Goal: Task Accomplishment & Management: Complete application form

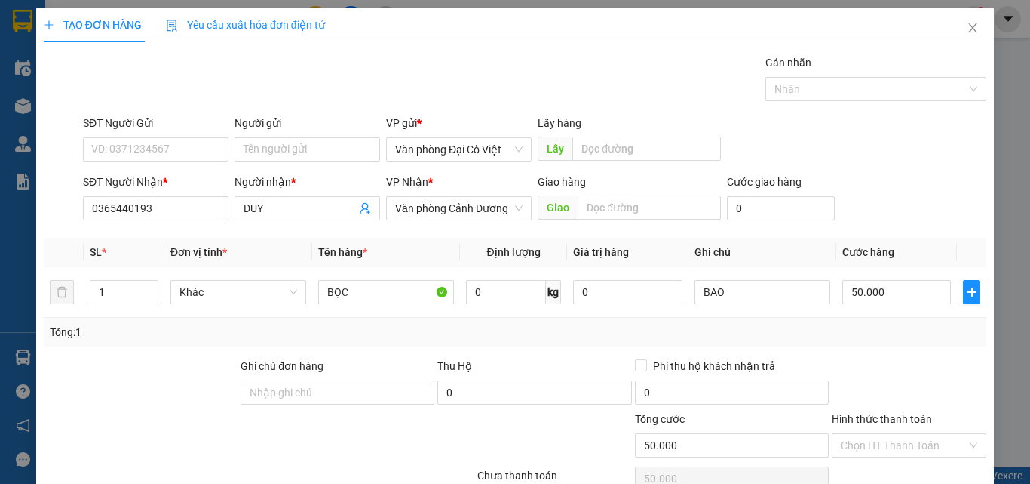
type input "1"
type input "15"
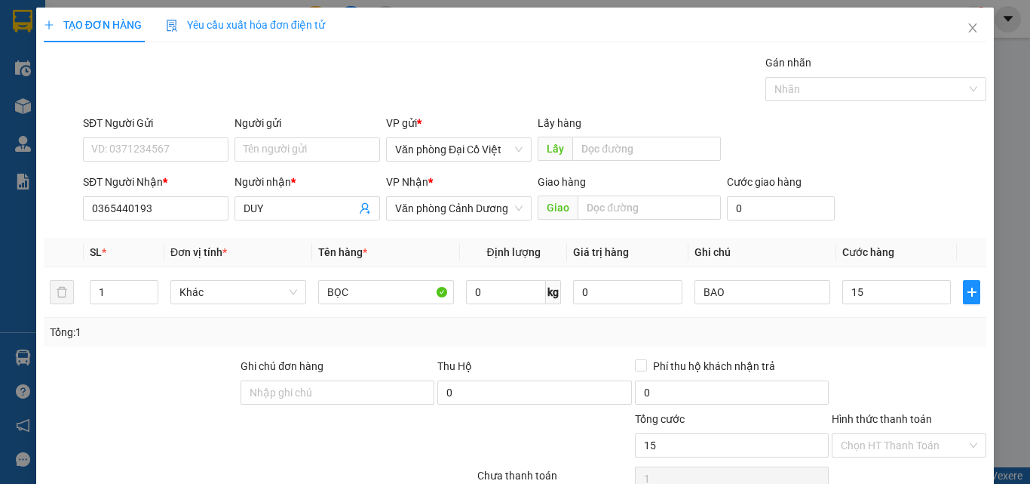
type input "15"
type input "150"
type input "150.000"
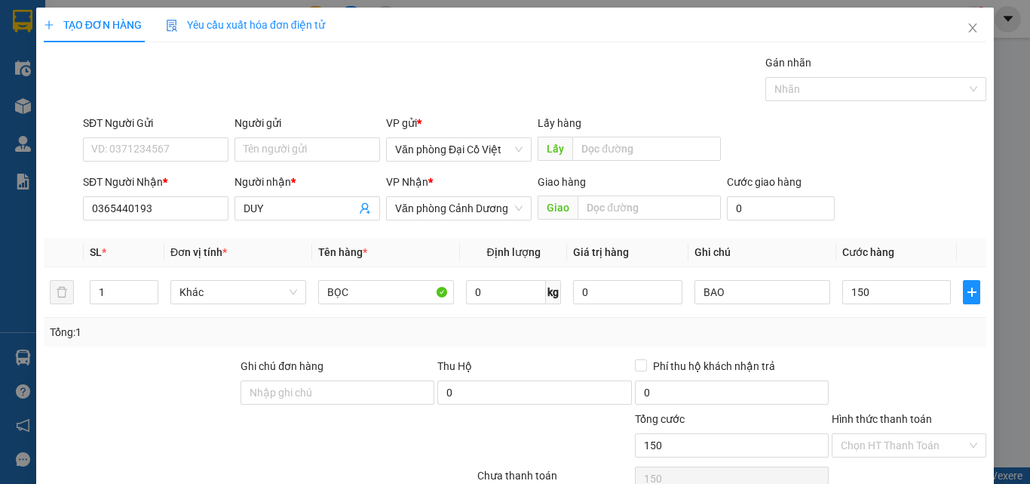
type input "150.000"
click at [854, 321] on div "Tổng: 1" at bounding box center [515, 332] width 943 height 29
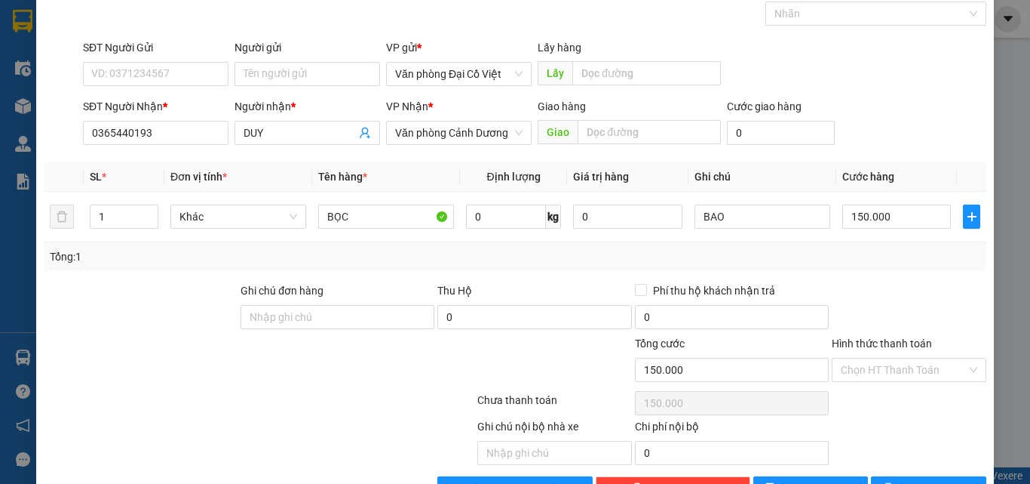
scroll to position [121, 0]
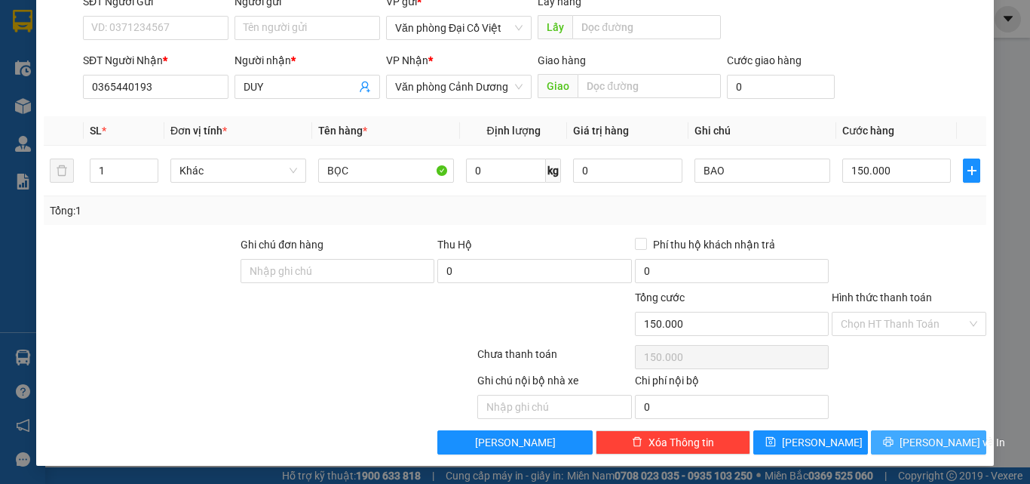
click at [889, 437] on button "[PERSON_NAME] và In" at bounding box center [928, 442] width 115 height 24
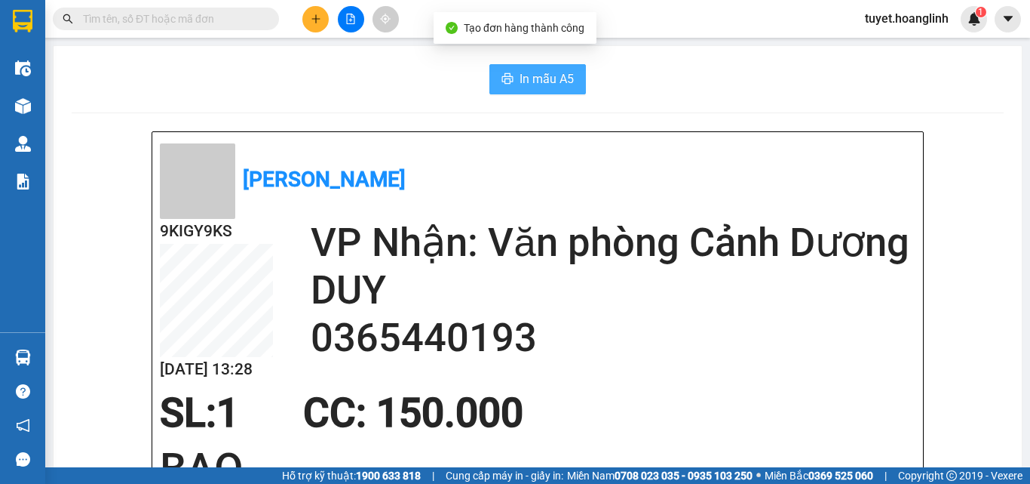
click at [509, 81] on button "In mẫu A5" at bounding box center [538, 79] width 97 height 30
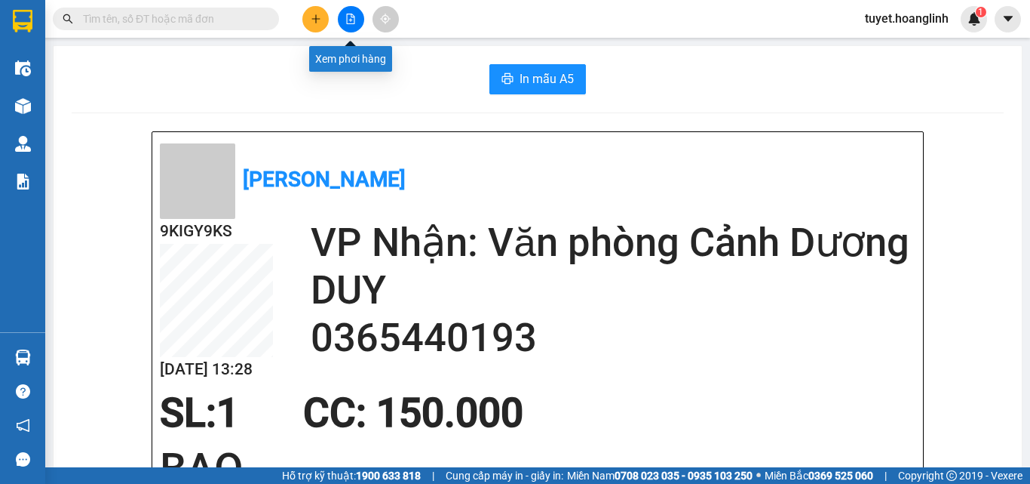
click at [352, 23] on icon "file-add" at bounding box center [350, 19] width 11 height 11
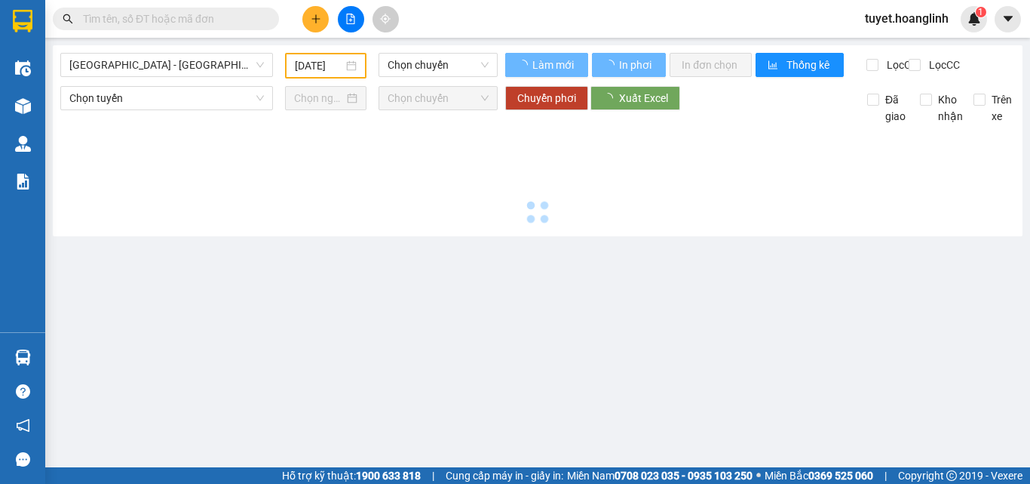
type input "[DATE]"
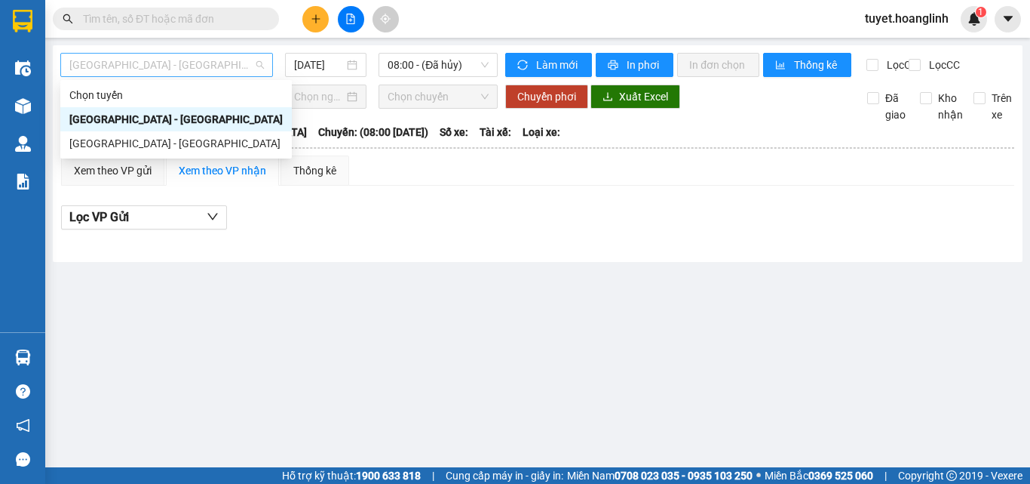
click at [140, 62] on span "[GEOGRAPHIC_DATA] - [GEOGRAPHIC_DATA]" at bounding box center [166, 65] width 195 height 23
click at [85, 143] on div "[GEOGRAPHIC_DATA] - [GEOGRAPHIC_DATA]" at bounding box center [175, 143] width 213 height 17
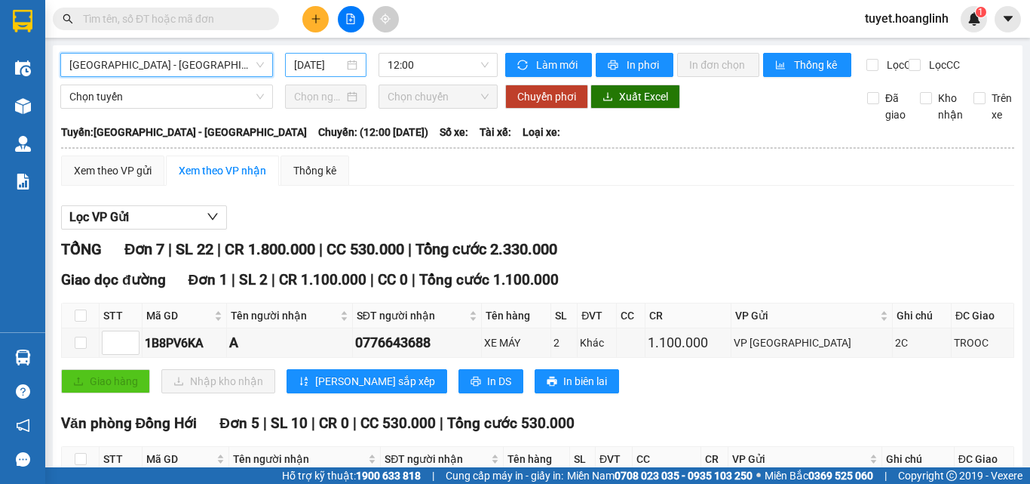
click at [320, 66] on input "[DATE]" at bounding box center [319, 65] width 50 height 17
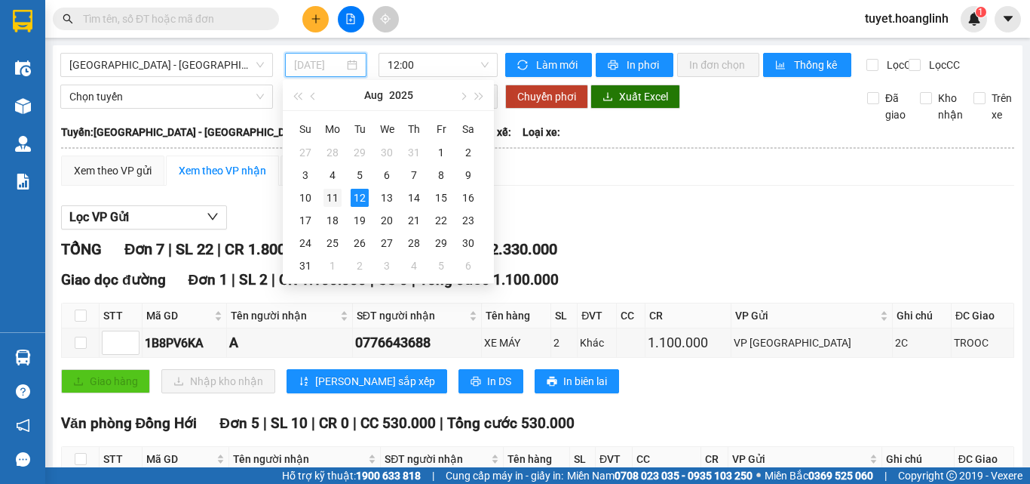
click at [329, 192] on div "11" at bounding box center [333, 198] width 18 height 18
type input "[DATE]"
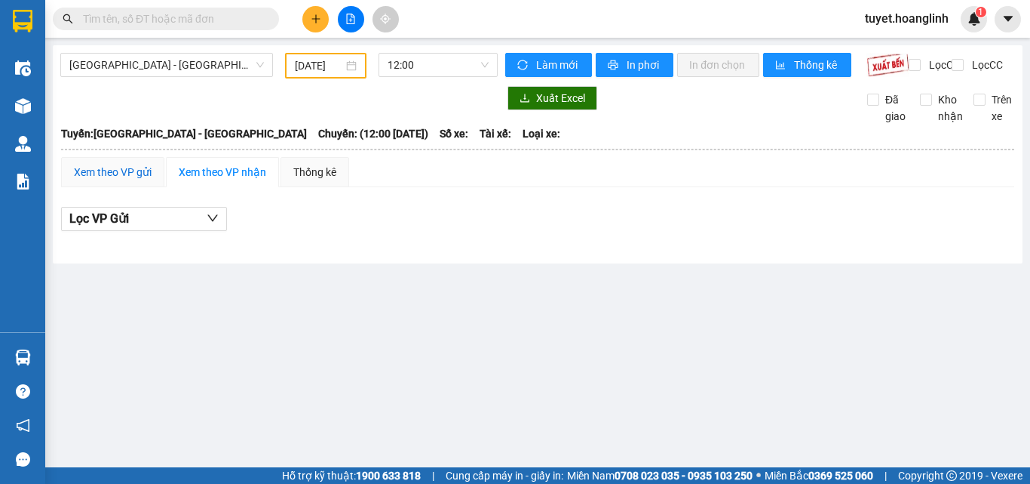
drag, startPoint x: 108, startPoint y: 182, endPoint x: 401, endPoint y: 119, distance: 299.3
click at [109, 180] on div "Xem theo VP gửi" at bounding box center [113, 172] width 78 height 17
click at [420, 69] on span "12:00" at bounding box center [438, 65] width 101 height 23
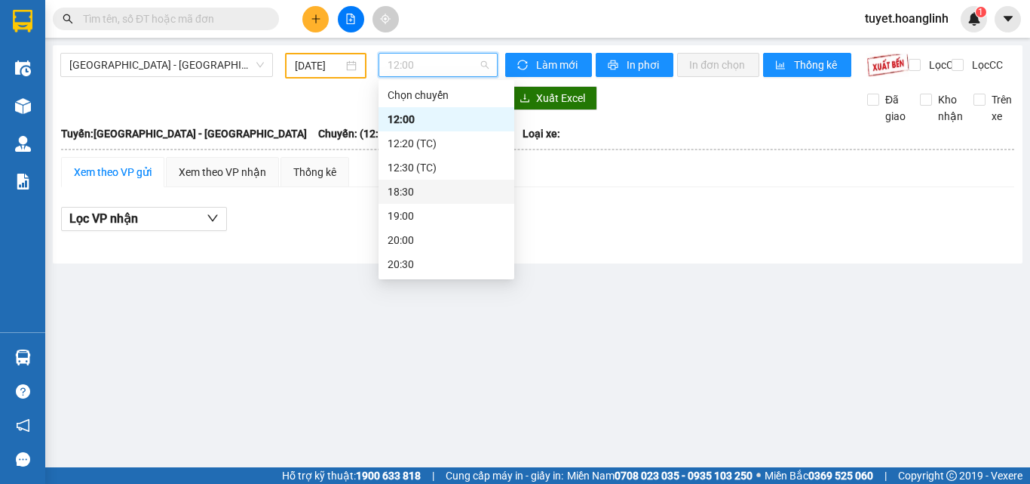
click at [399, 192] on div "18:30" at bounding box center [447, 191] width 118 height 17
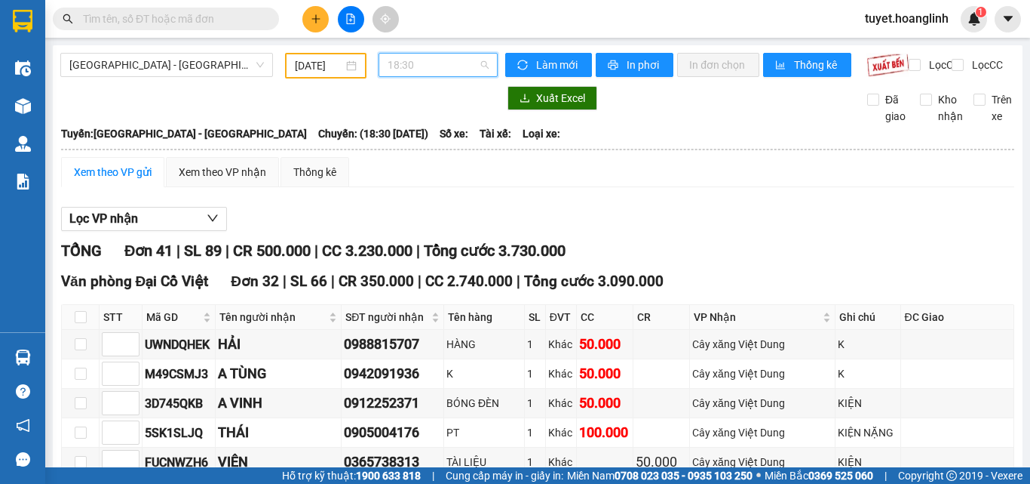
click at [422, 59] on span "18:30" at bounding box center [438, 65] width 101 height 23
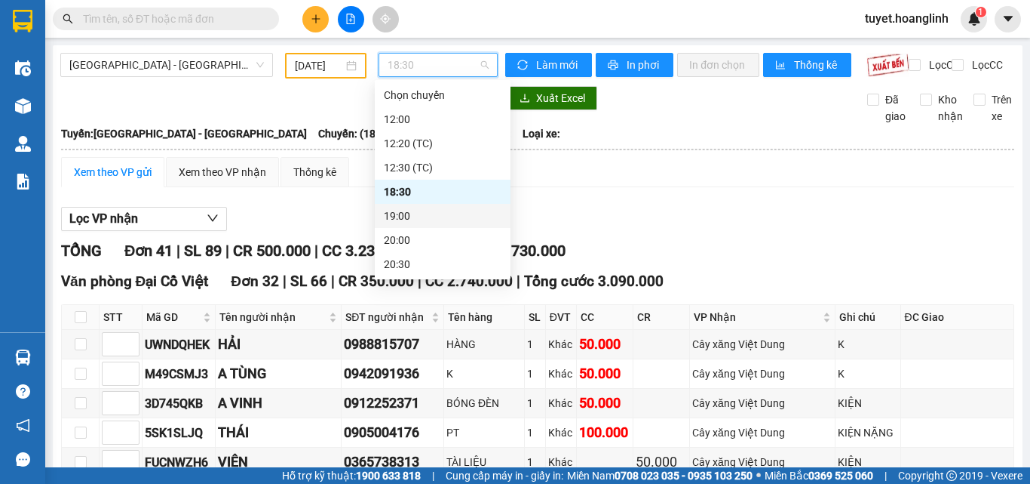
click at [399, 216] on div "19:00" at bounding box center [443, 215] width 118 height 17
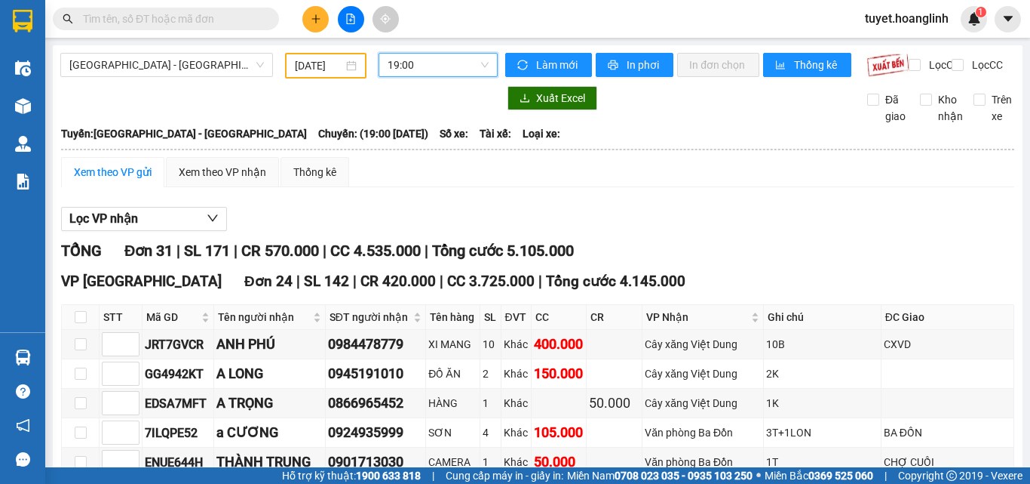
click at [413, 63] on span "19:00" at bounding box center [438, 65] width 101 height 23
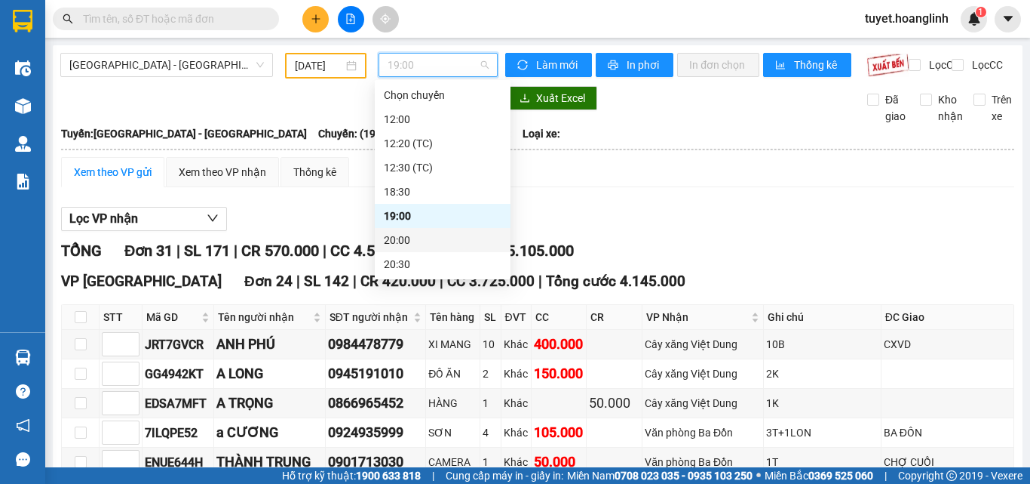
click at [390, 236] on div "20:00" at bounding box center [443, 240] width 118 height 17
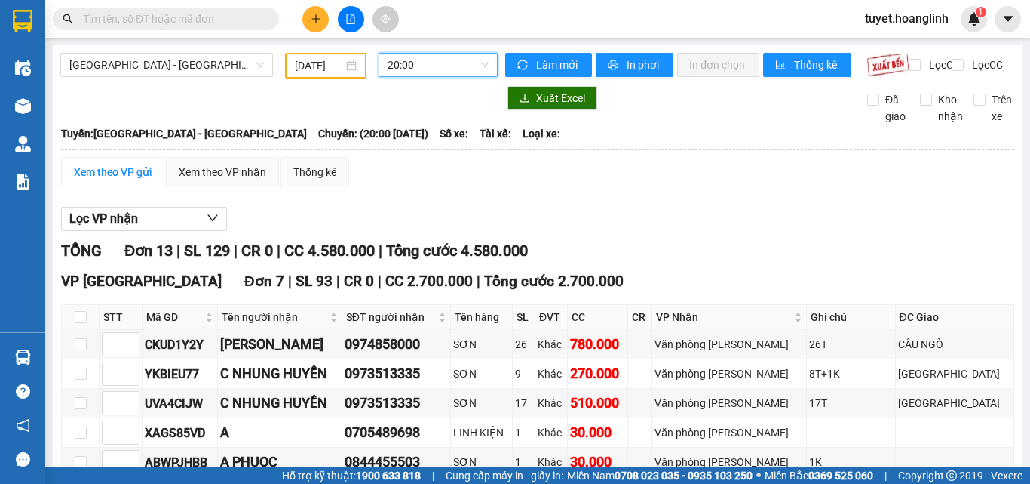
click at [431, 62] on span "20:00" at bounding box center [438, 65] width 101 height 23
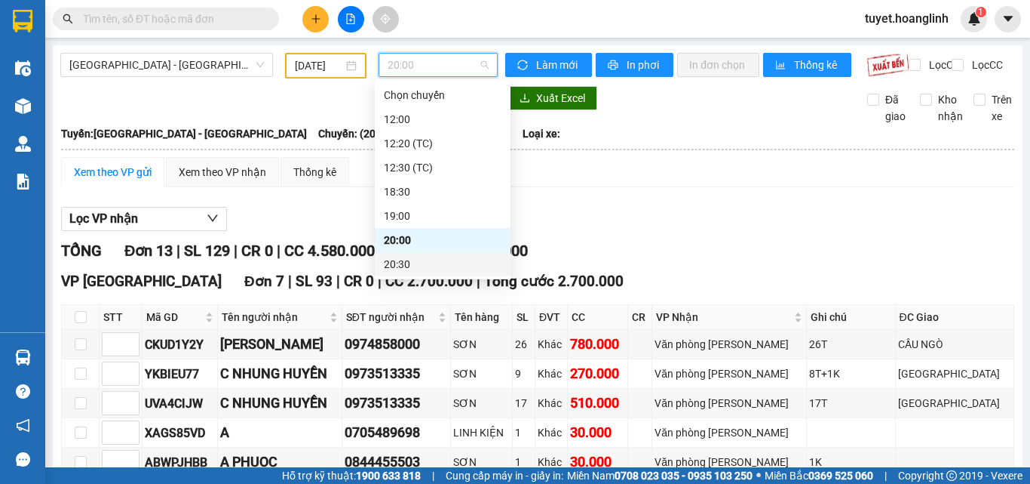
click at [404, 259] on div "20:30" at bounding box center [443, 264] width 118 height 17
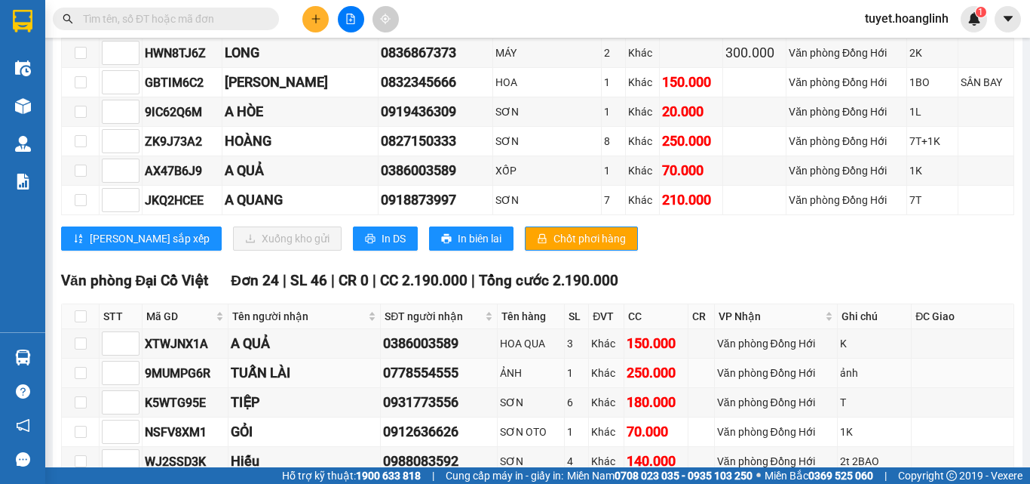
scroll to position [58, 0]
